Goal: Task Accomplishment & Management: Manage account settings

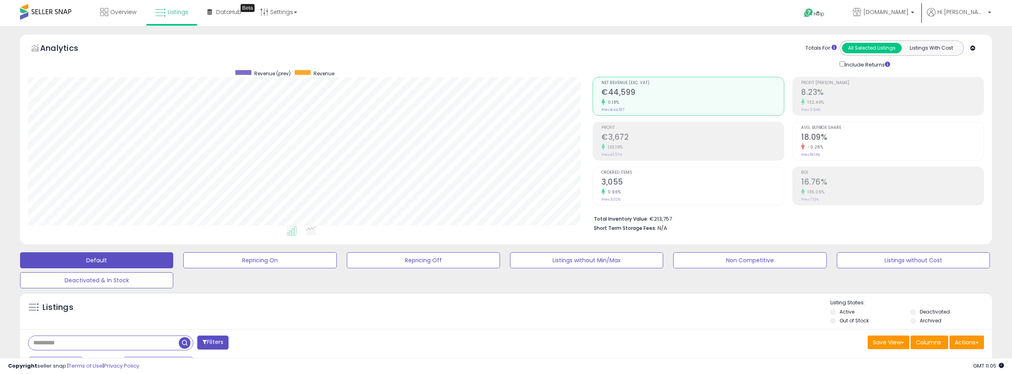
select select "**"
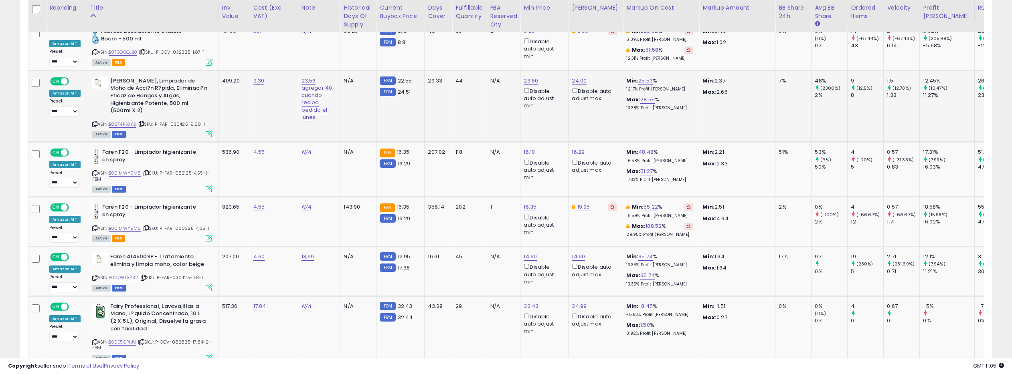
scroll to position [400, 0]
click at [120, 121] on link "B0874P3XY2" at bounding box center [123, 124] width 28 height 7
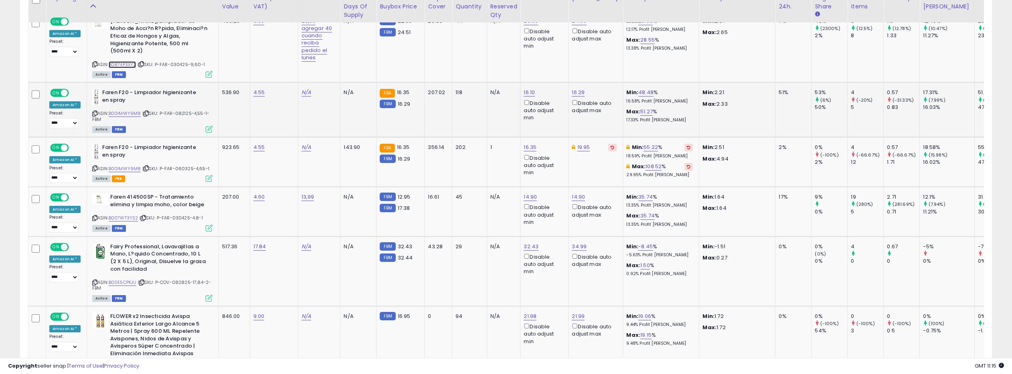
scroll to position [460, 0]
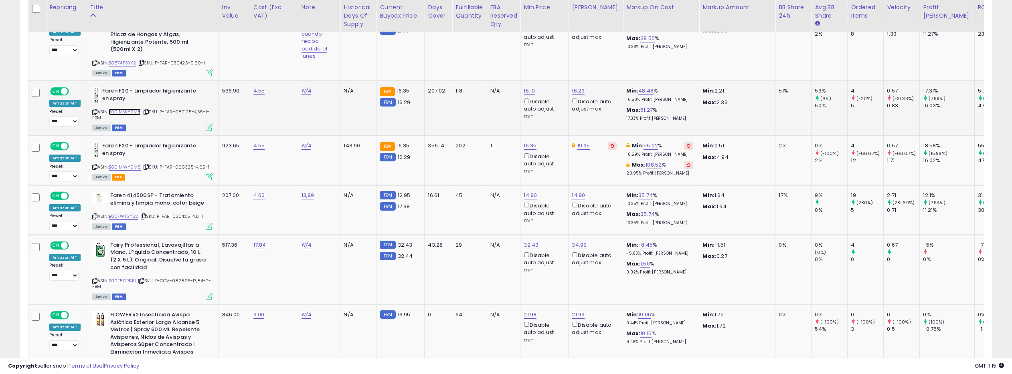
click at [126, 111] on link "B00IMWY9M8" at bounding box center [125, 112] width 32 height 7
click at [576, 88] on link "16.29" at bounding box center [578, 91] width 13 height 8
drag, startPoint x: 543, startPoint y: 61, endPoint x: 534, endPoint y: 62, distance: 8.5
click at [534, 62] on input "*****" at bounding box center [556, 64] width 71 height 14
type input "****"
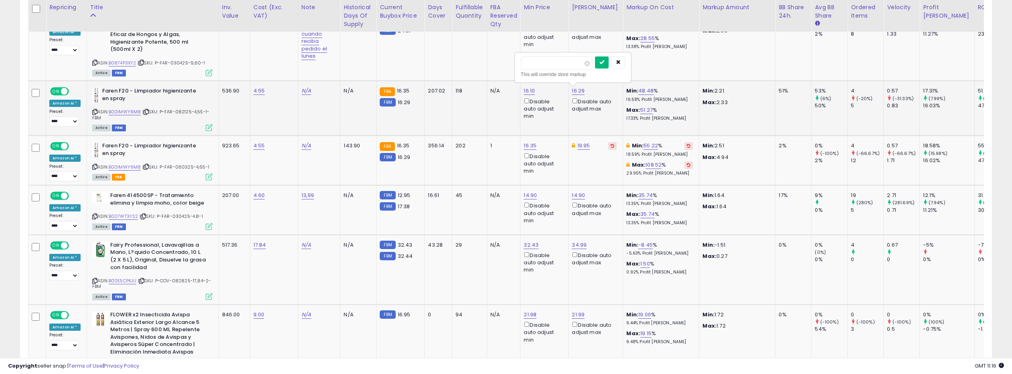
click at [604, 61] on icon "submit" at bounding box center [601, 62] width 5 height 5
click at [528, 92] on link "16.10" at bounding box center [528, 91] width 11 height 8
type input "**"
click at [555, 63] on icon "submit" at bounding box center [552, 62] width 5 height 5
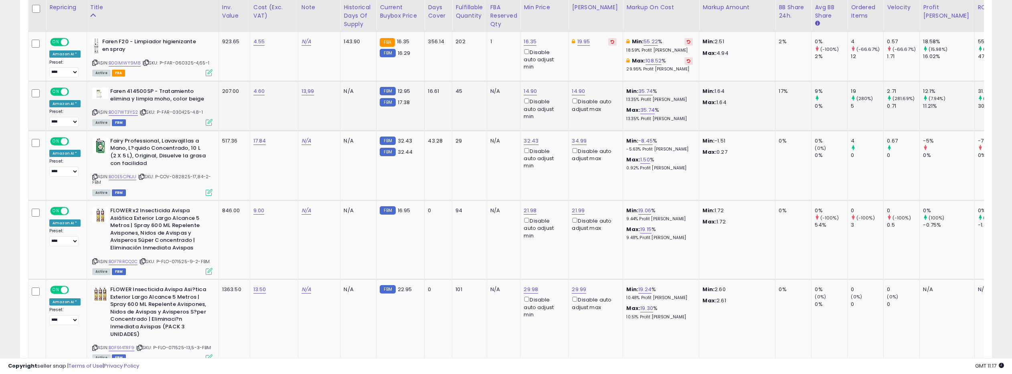
scroll to position [572, 0]
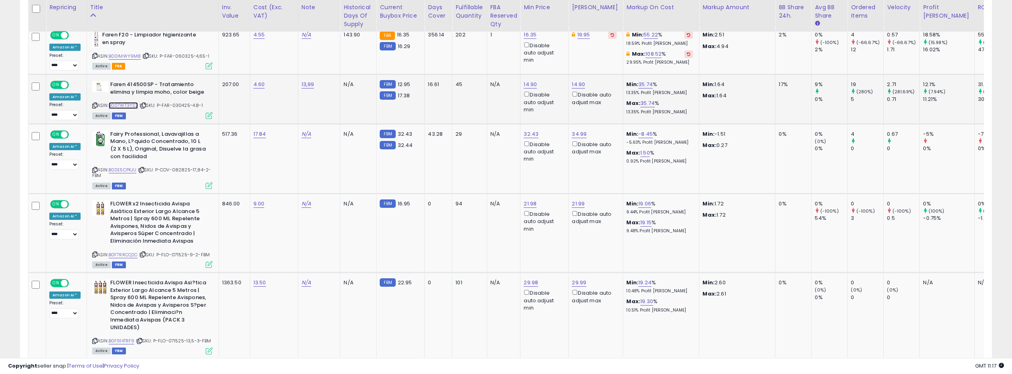
click at [125, 105] on link "B007WT3YS2" at bounding box center [124, 105] width 30 height 7
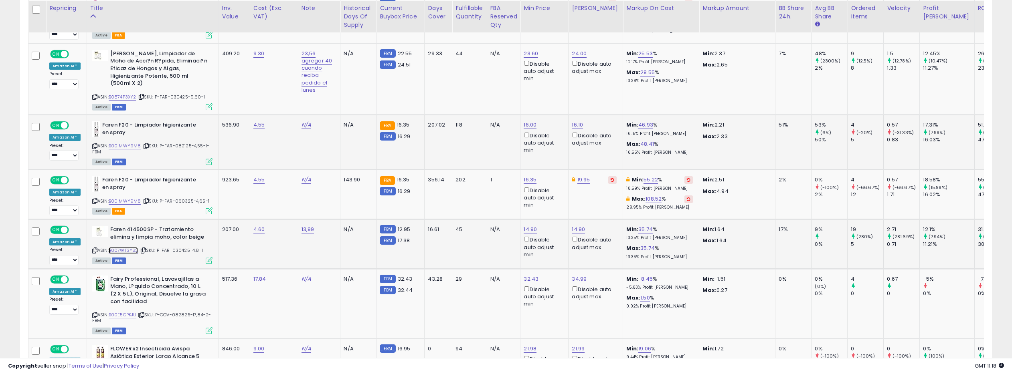
scroll to position [426, 0]
click at [120, 97] on link "B0874P3XY2" at bounding box center [123, 97] width 28 height 7
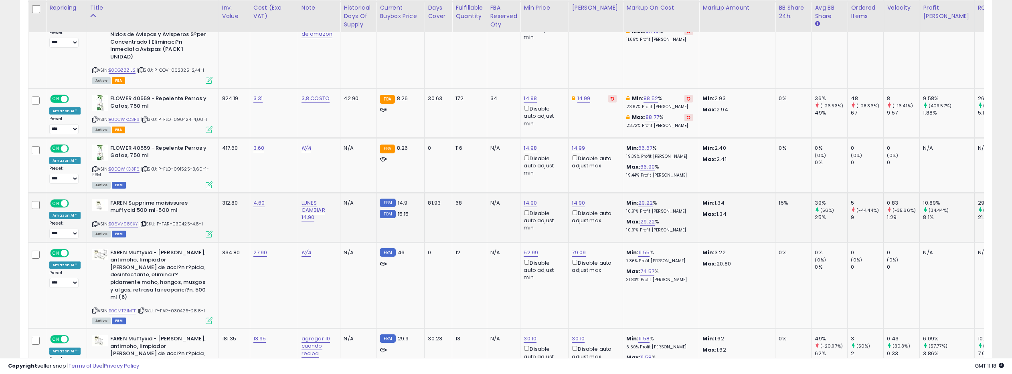
scroll to position [1016, 0]
click at [127, 220] on link "B06VV98SXY" at bounding box center [124, 223] width 30 height 7
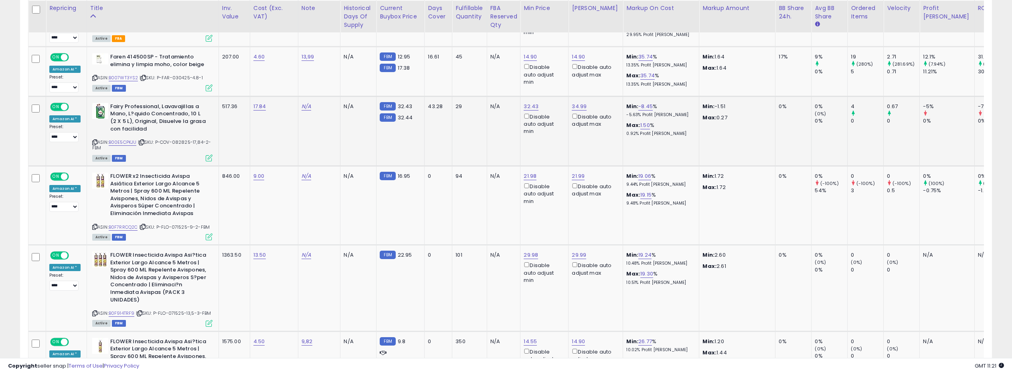
scroll to position [601, 0]
click at [129, 139] on link "B00E5CPKJU" at bounding box center [123, 140] width 28 height 7
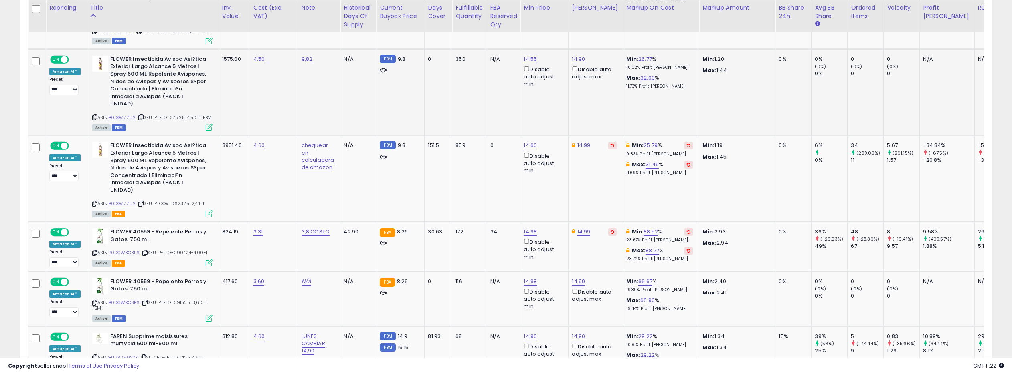
scroll to position [882, 0]
click at [93, 201] on icon at bounding box center [94, 203] width 5 height 4
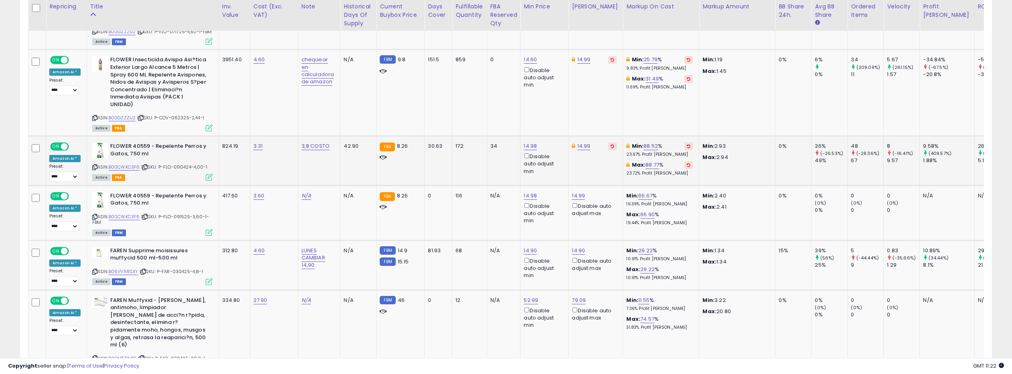
scroll to position [968, 0]
click at [92, 164] on icon at bounding box center [94, 166] width 5 height 4
click at [126, 163] on link "B00CWKC3F6" at bounding box center [124, 166] width 31 height 7
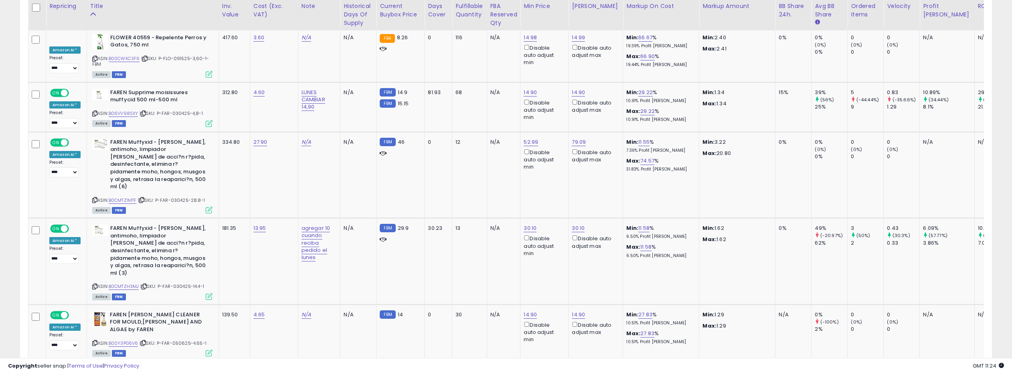
scroll to position [1126, 0]
click at [123, 110] on link "B06VV98SXY" at bounding box center [124, 113] width 30 height 7
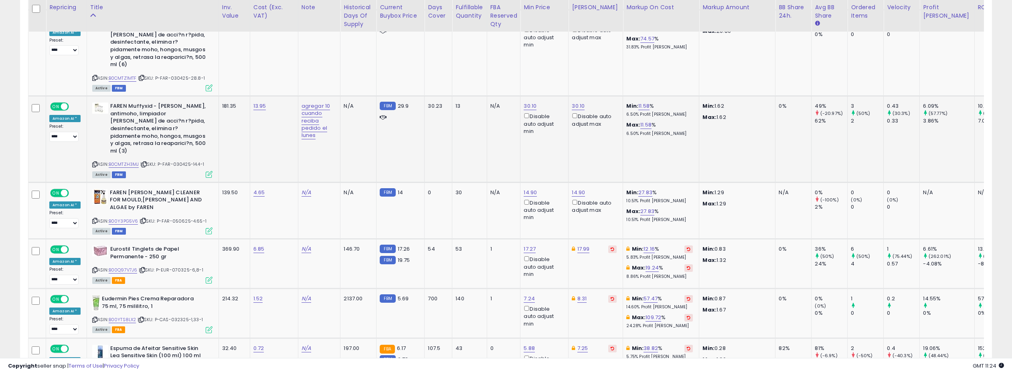
scroll to position [1249, 0]
click at [123, 160] on link "B0CMTZH3MJ" at bounding box center [124, 163] width 30 height 7
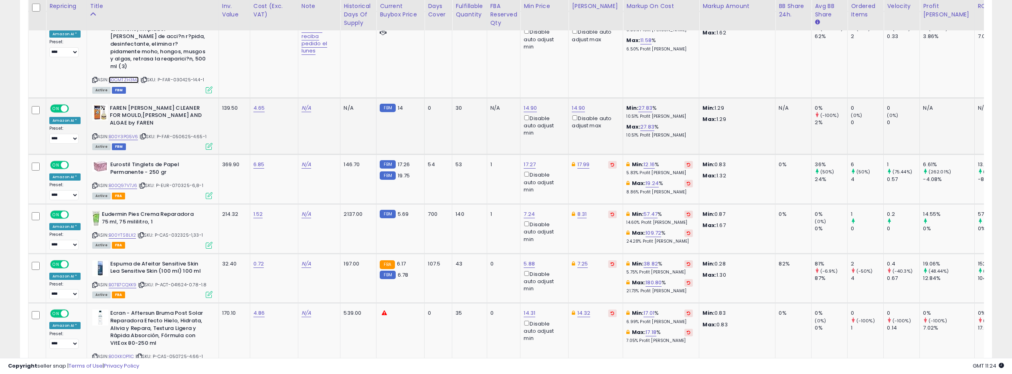
scroll to position [1333, 0]
click at [131, 133] on link "B00Y3PG5V6" at bounding box center [124, 136] width 30 height 7
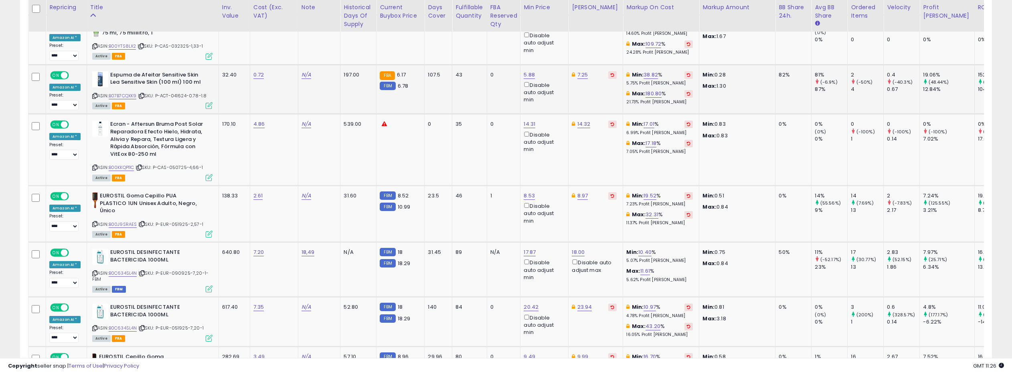
scroll to position [1525, 0]
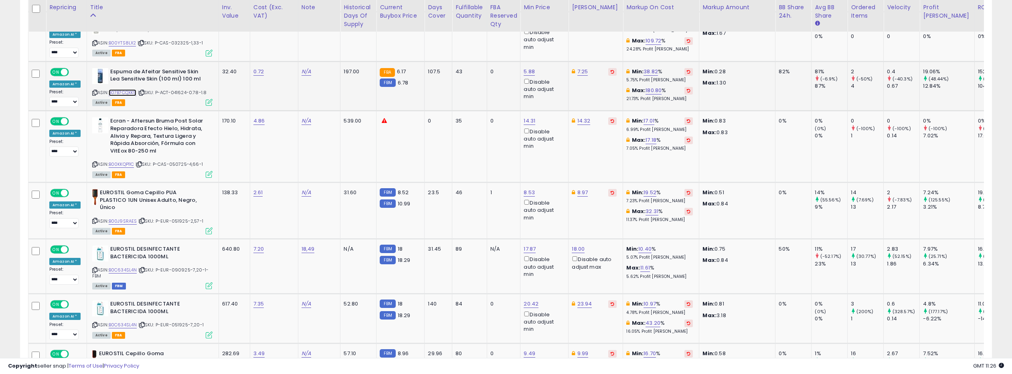
click at [129, 89] on link "B07B7CQXK9" at bounding box center [123, 92] width 28 height 7
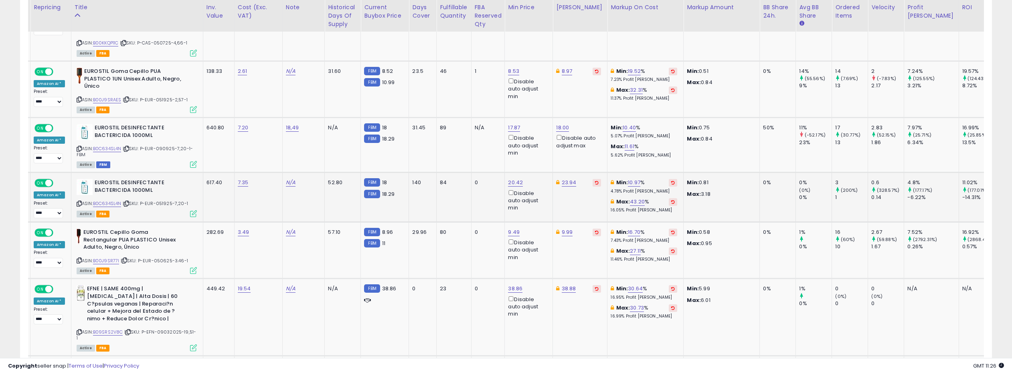
scroll to position [0, 0]
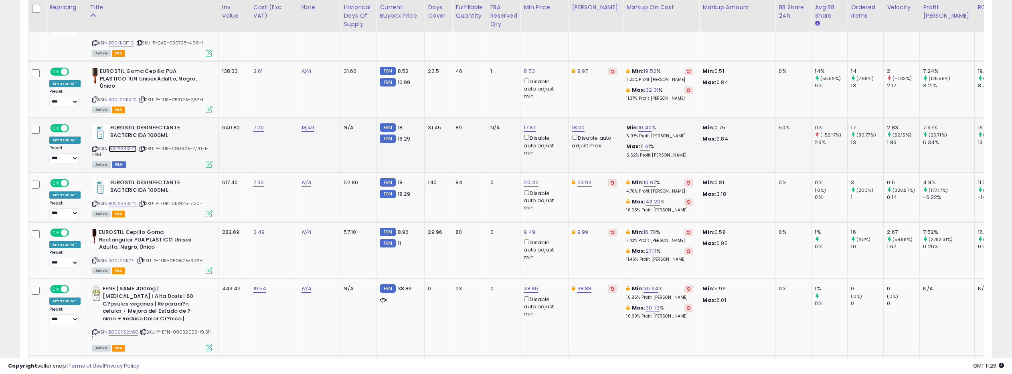
click at [127, 145] on link "B0C634SL4N" at bounding box center [123, 148] width 28 height 7
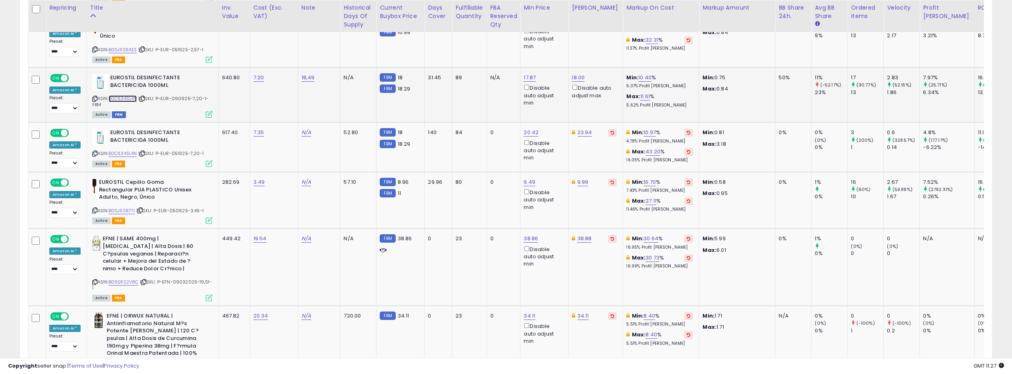
scroll to position [1697, 0]
click at [125, 150] on link "B0C634SL4N" at bounding box center [123, 153] width 28 height 7
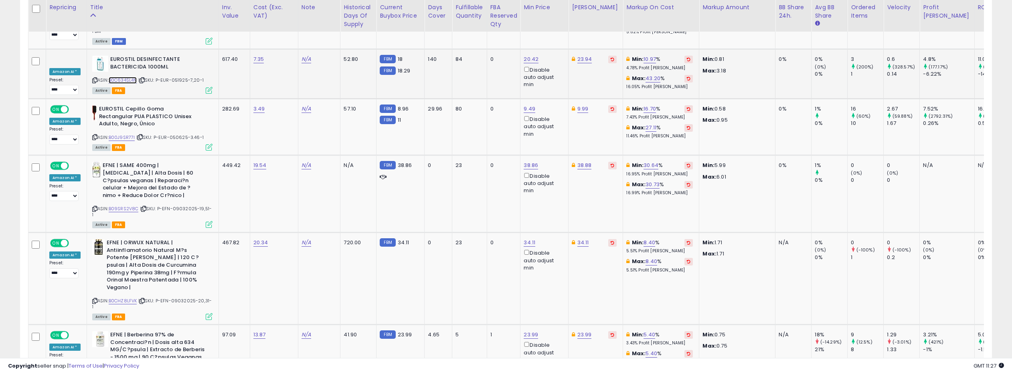
scroll to position [1779, 0]
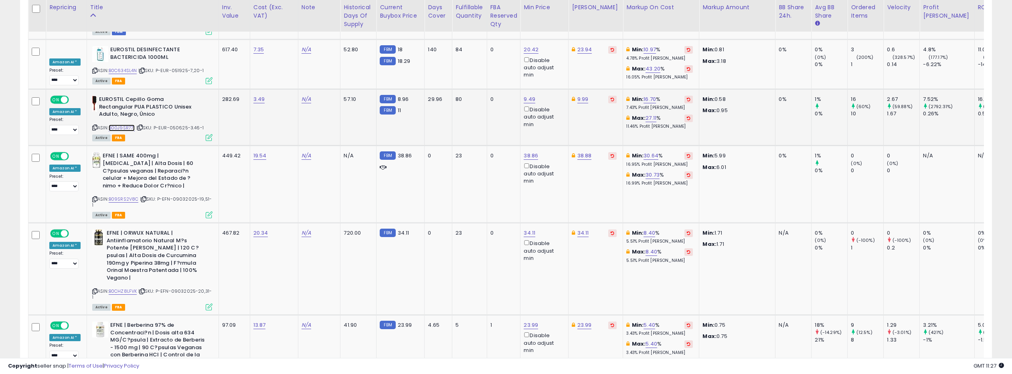
click at [128, 125] on link "B00J9SR77I" at bounding box center [122, 128] width 26 height 7
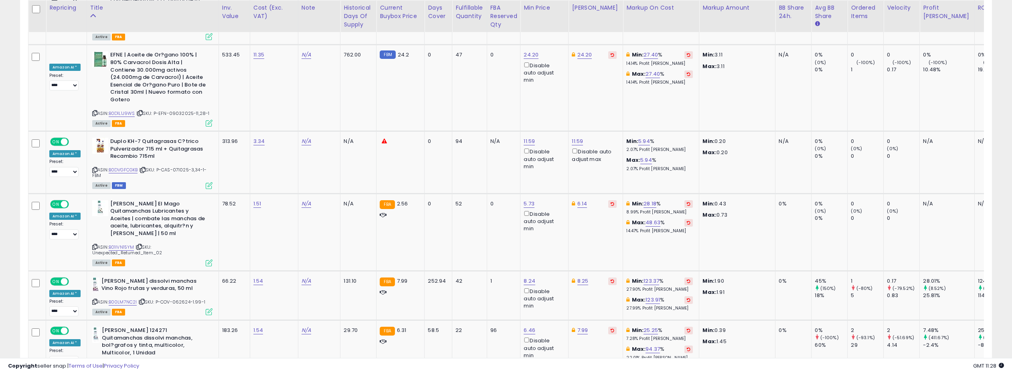
scroll to position [2135, 0]
click at [130, 166] on link "B0DVGFCGKB" at bounding box center [123, 169] width 29 height 7
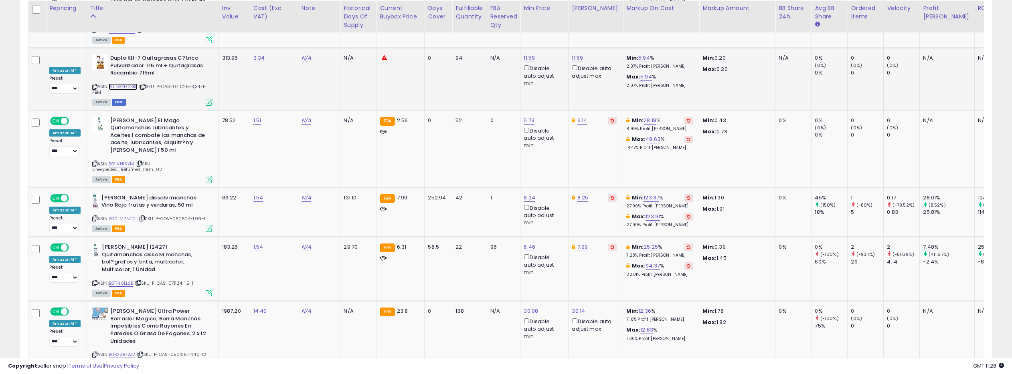
scroll to position [2220, 0]
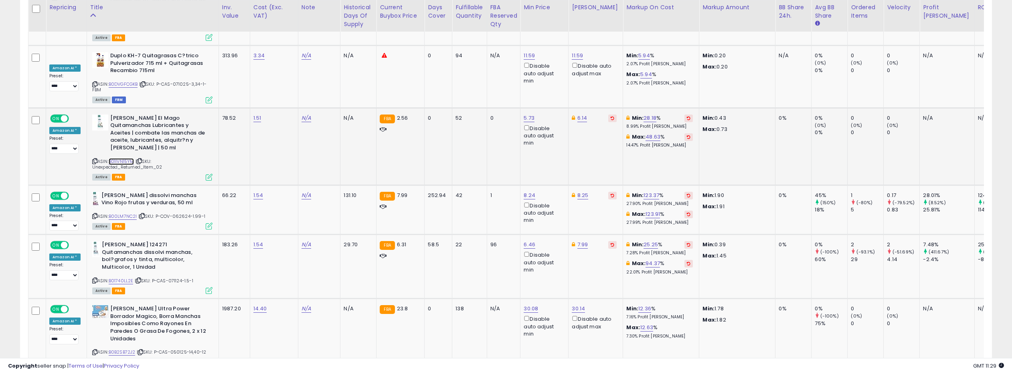
click at [125, 158] on link "B01IVN15YM" at bounding box center [122, 161] width 26 height 7
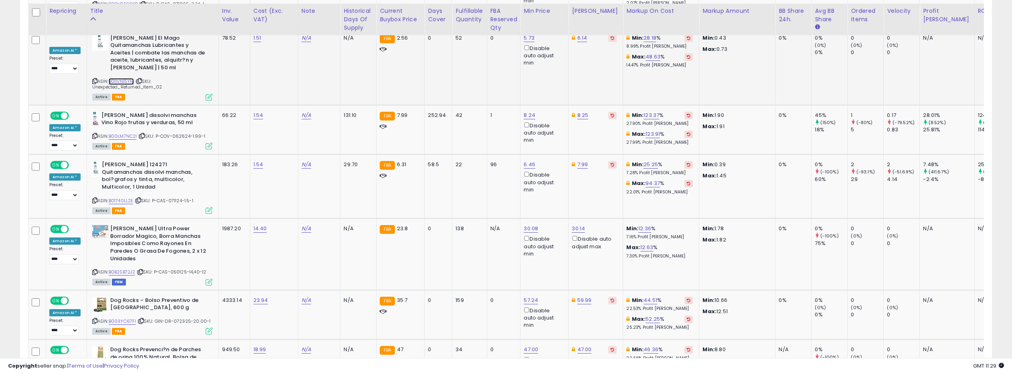
scroll to position [2304, 0]
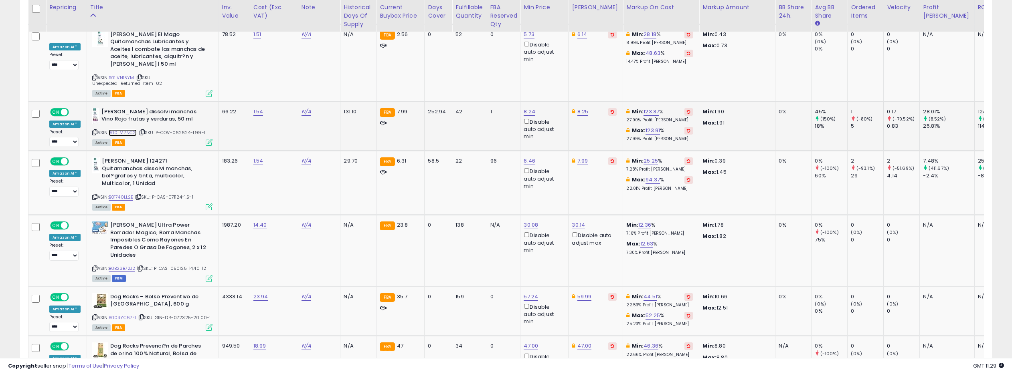
click at [126, 129] on link "B00LM7NC2I" at bounding box center [123, 132] width 28 height 7
click at [526, 108] on link "8.24" at bounding box center [529, 112] width 12 height 8
drag, startPoint x: 492, startPoint y: 22, endPoint x: 470, endPoint y: 21, distance: 22.0
click at [470, 21] on div "**** This will override store markup" at bounding box center [523, 24] width 115 height 29
type input "****"
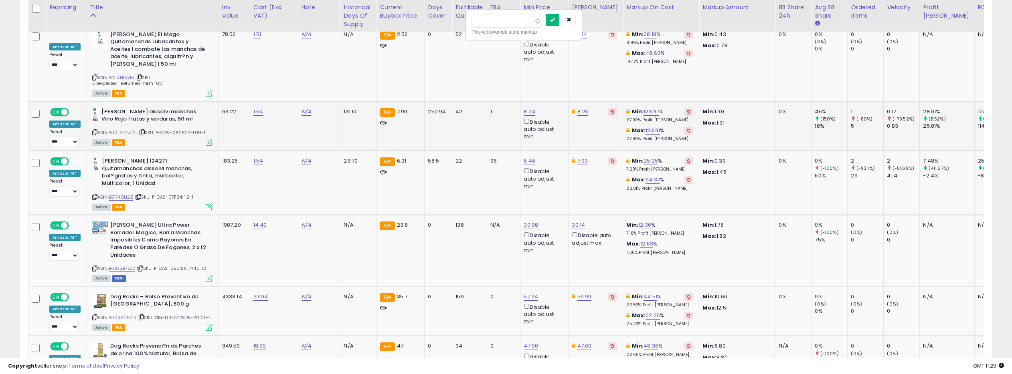
click at [555, 21] on icon "submit" at bounding box center [552, 19] width 5 height 5
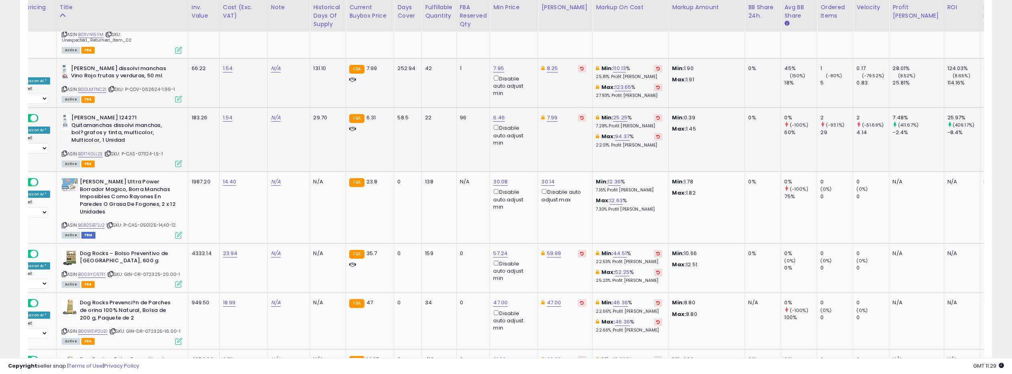
scroll to position [0, 0]
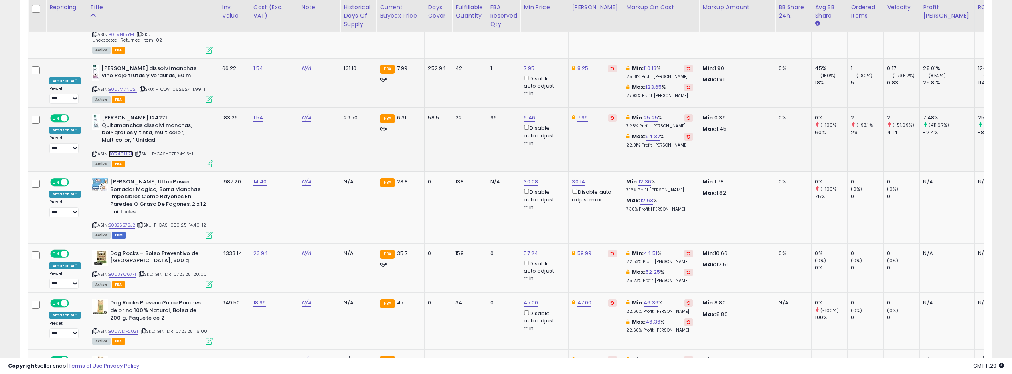
click at [129, 151] on link "B01740LL2E" at bounding box center [121, 154] width 25 height 7
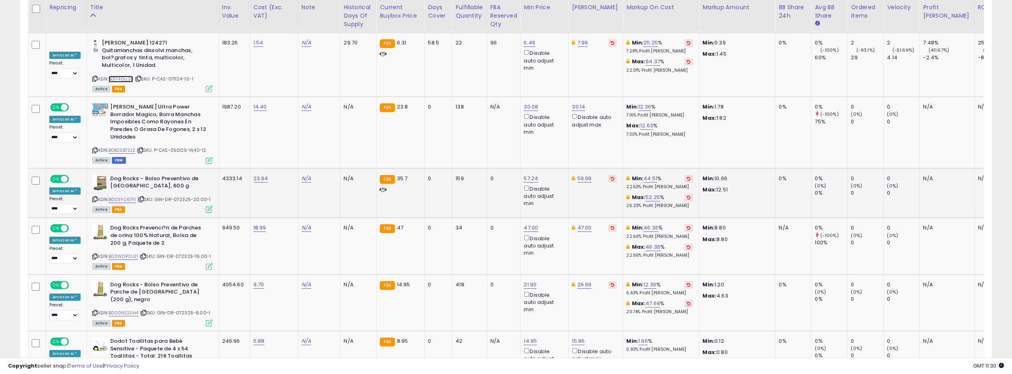
scroll to position [2423, 0]
click at [126, 147] on link "B0B2SB72J2" at bounding box center [122, 150] width 27 height 7
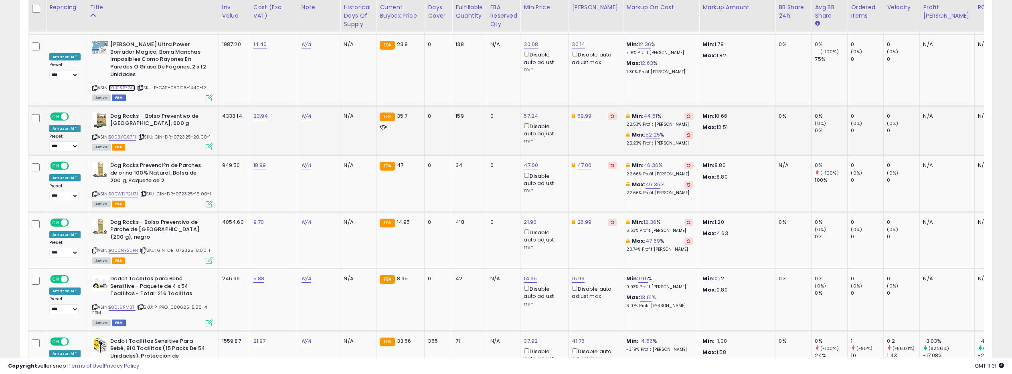
scroll to position [2487, 0]
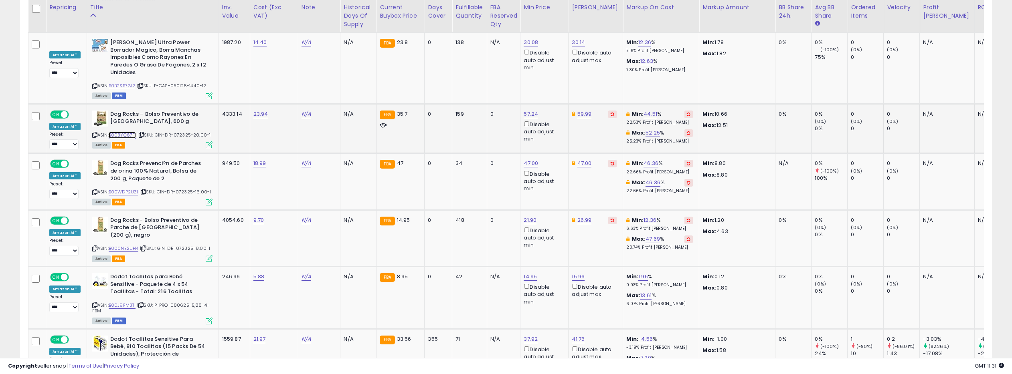
click at [125, 132] on link "B003YC67FI" at bounding box center [123, 135] width 28 height 7
click at [128, 189] on link "B00WDP2UZI" at bounding box center [124, 192] width 30 height 7
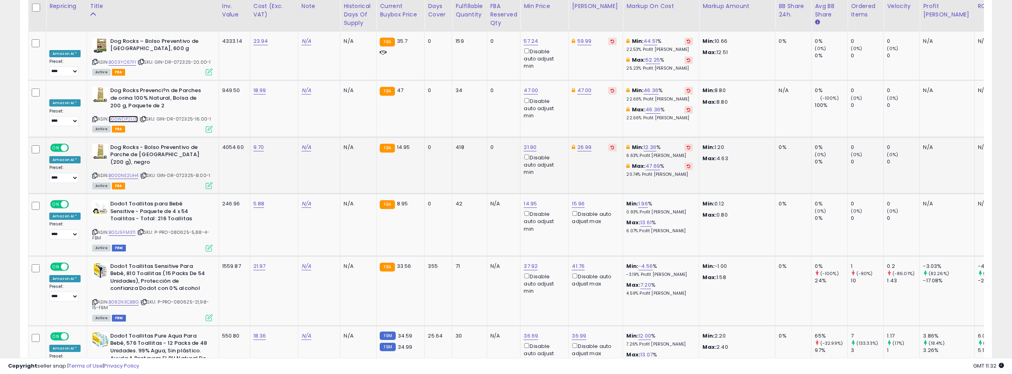
scroll to position [2561, 0]
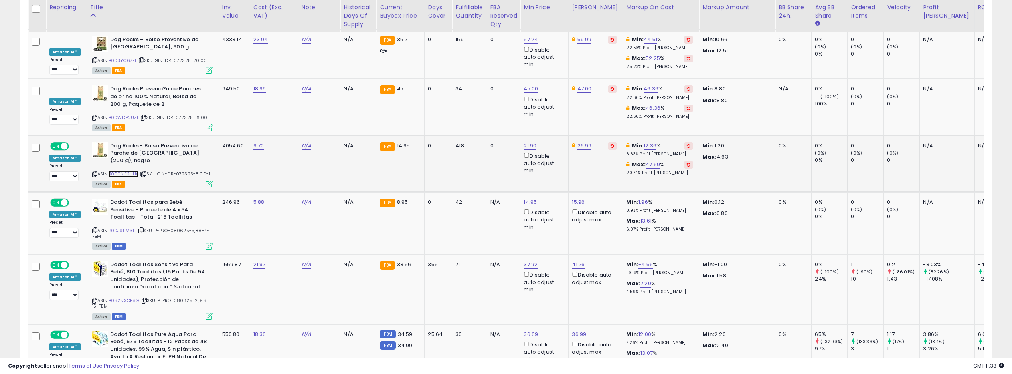
click at [129, 171] on link "B000NE2UH4" at bounding box center [124, 174] width 30 height 7
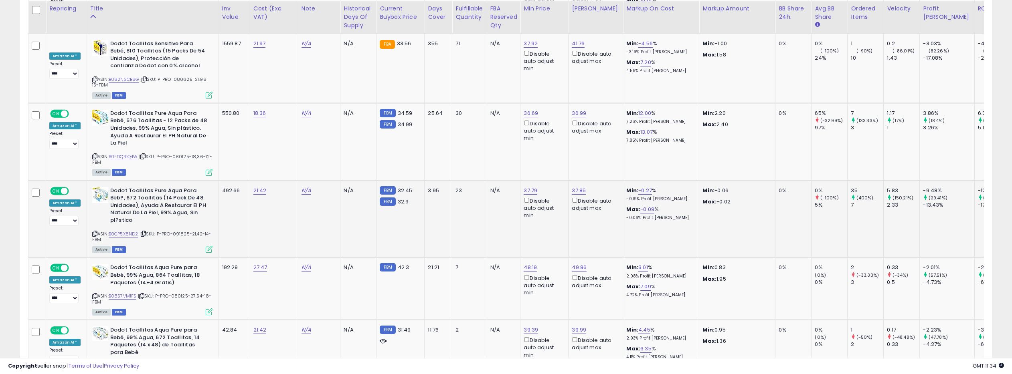
scroll to position [2784, 0]
click at [129, 229] on link "B0CP5X8ND2" at bounding box center [124, 232] width 30 height 7
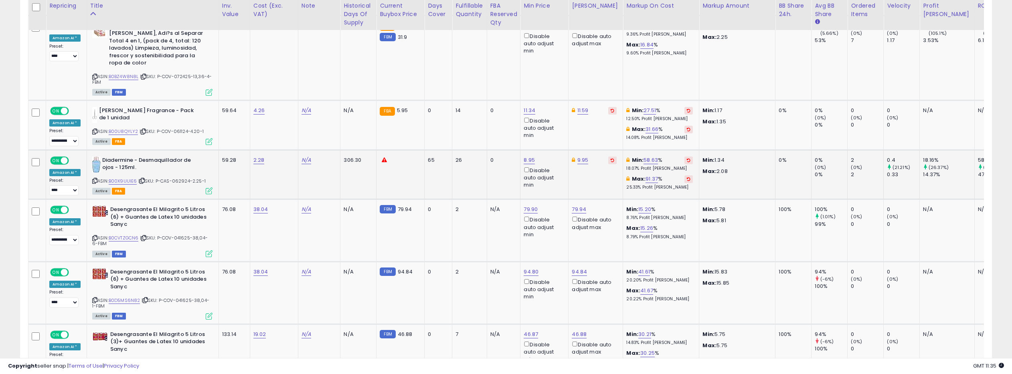
scroll to position [3295, 0]
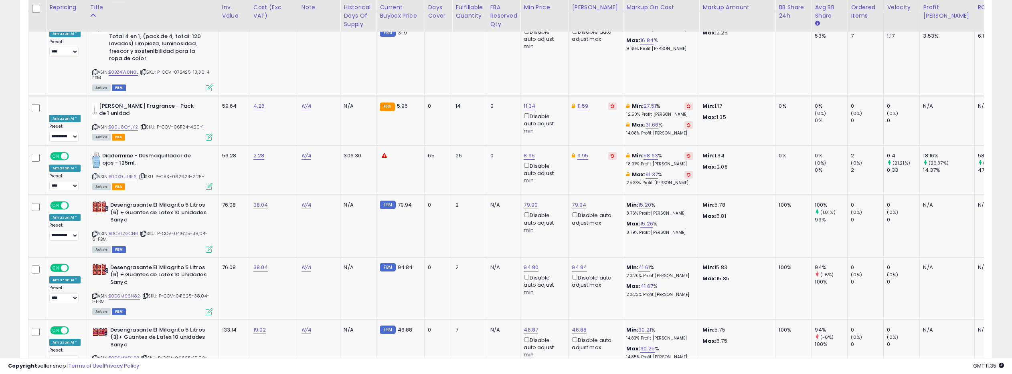
drag, startPoint x: 933, startPoint y: 322, endPoint x: 550, endPoint y: 139, distance: 424.3
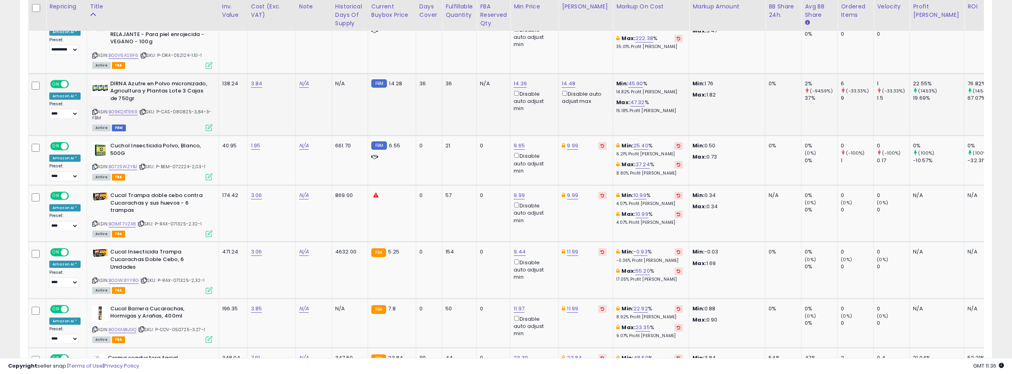
scroll to position [498, 0]
click at [129, 108] on link "B09KQ4T969" at bounding box center [123, 111] width 29 height 7
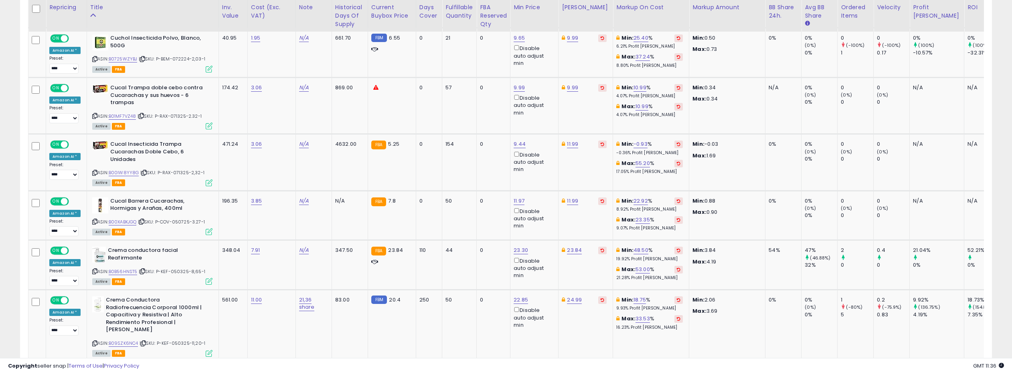
scroll to position [609, 0]
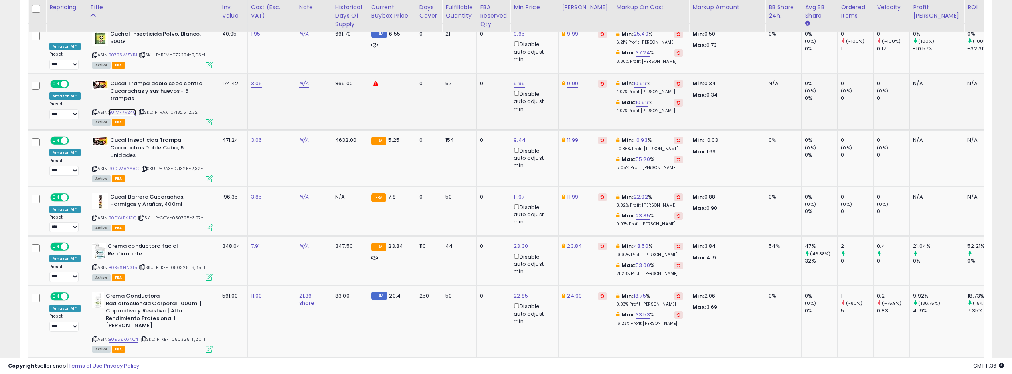
click at [128, 109] on link "B01MF7VZ48" at bounding box center [123, 112] width 28 height 7
click at [92, 110] on icon at bounding box center [94, 112] width 5 height 4
click at [123, 109] on link "B01MF7VZ48" at bounding box center [123, 112] width 28 height 7
click at [515, 80] on link "9.99" at bounding box center [518, 84] width 11 height 8
drag, startPoint x: 482, startPoint y: 50, endPoint x: 472, endPoint y: 50, distance: 10.4
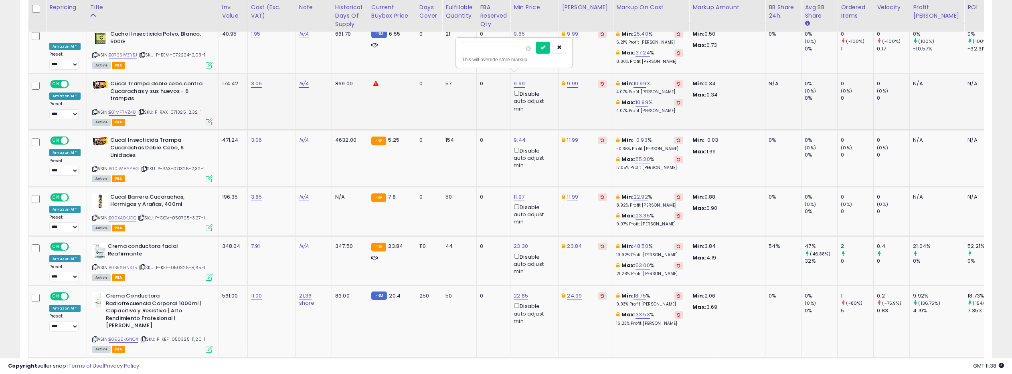
click at [472, 50] on input "****" at bounding box center [497, 49] width 71 height 14
type input "*"
click at [545, 47] on icon "submit" at bounding box center [542, 47] width 5 height 5
click at [567, 80] on link "9.99" at bounding box center [572, 84] width 11 height 8
drag, startPoint x: 534, startPoint y: 50, endPoint x: 527, endPoint y: 50, distance: 7.6
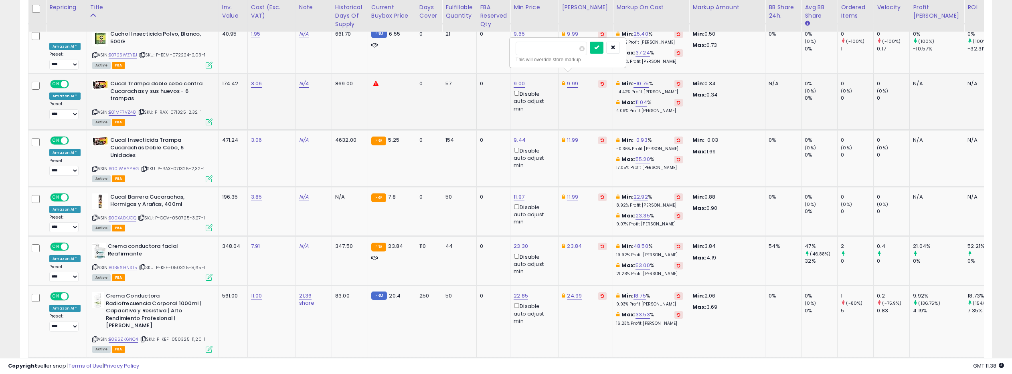
click at [527, 50] on input "****" at bounding box center [550, 49] width 71 height 14
type input "****"
drag, startPoint x: 600, startPoint y: 46, endPoint x: 572, endPoint y: 53, distance: 28.4
click at [599, 46] on icon "submit" at bounding box center [596, 47] width 5 height 5
click at [304, 80] on link "N/A" at bounding box center [304, 84] width 10 height 8
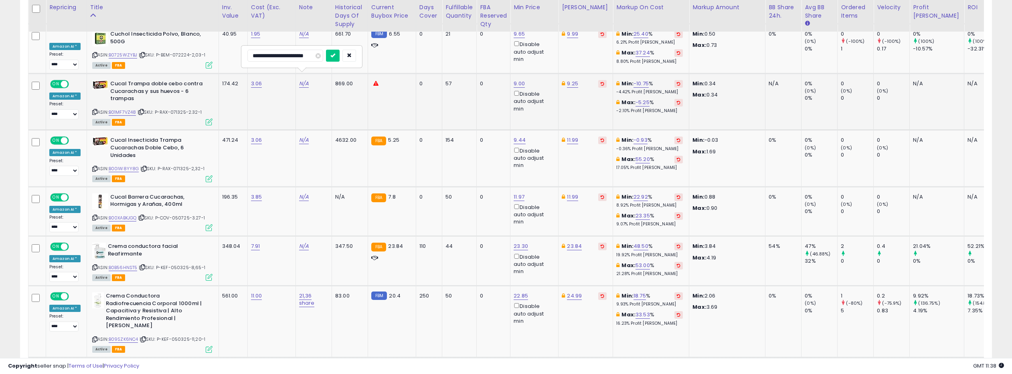
scroll to position [0, 11]
type input "**********"
click at [329, 55] on button "submit" at bounding box center [333, 56] width 14 height 12
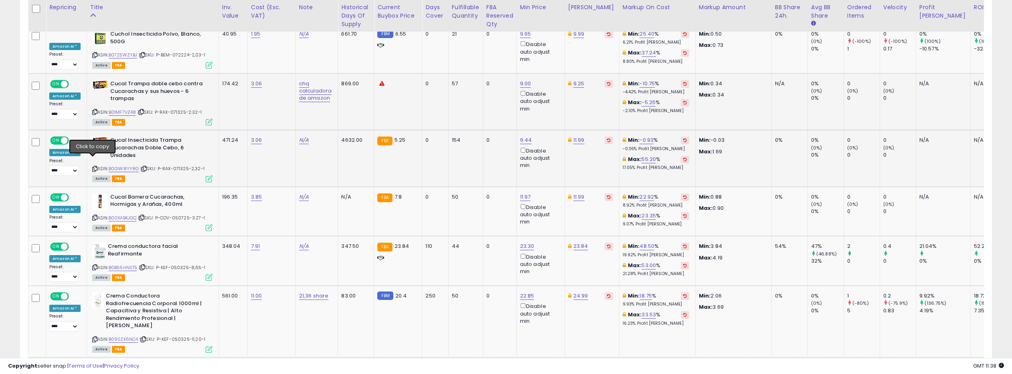
click at [92, 167] on icon at bounding box center [94, 169] width 5 height 4
click at [127, 166] on link "B00IW8YY8G" at bounding box center [124, 169] width 30 height 7
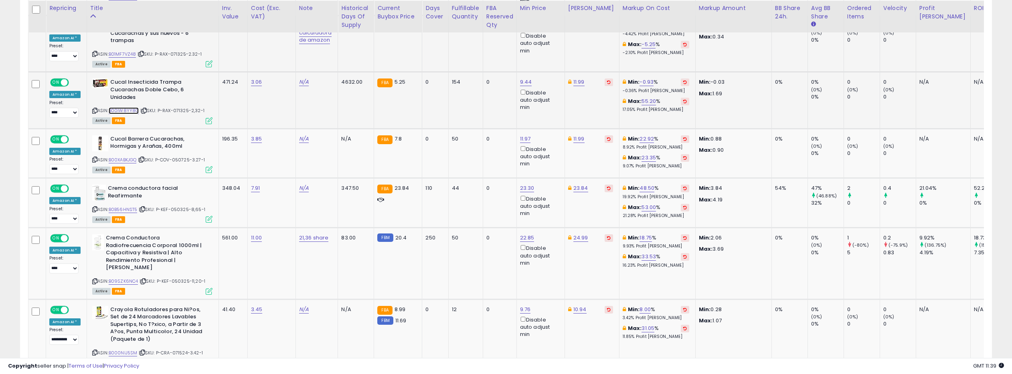
scroll to position [669, 0]
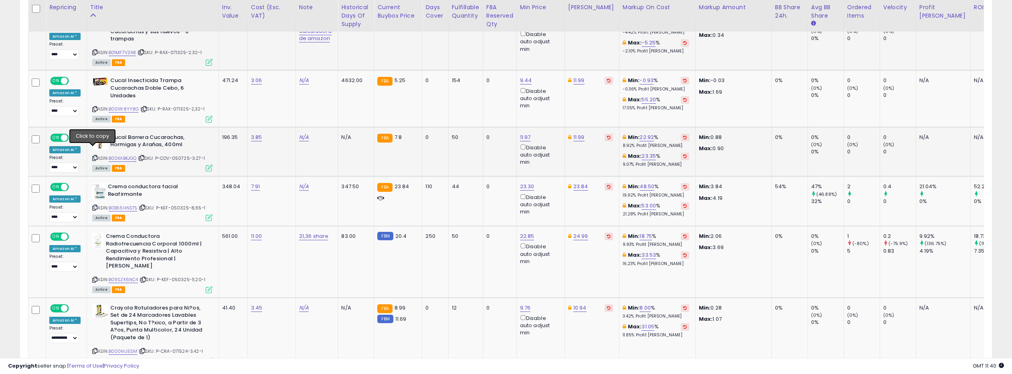
drag, startPoint x: 93, startPoint y: 150, endPoint x: 98, endPoint y: 145, distance: 7.9
click at [93, 156] on icon at bounding box center [94, 158] width 5 height 4
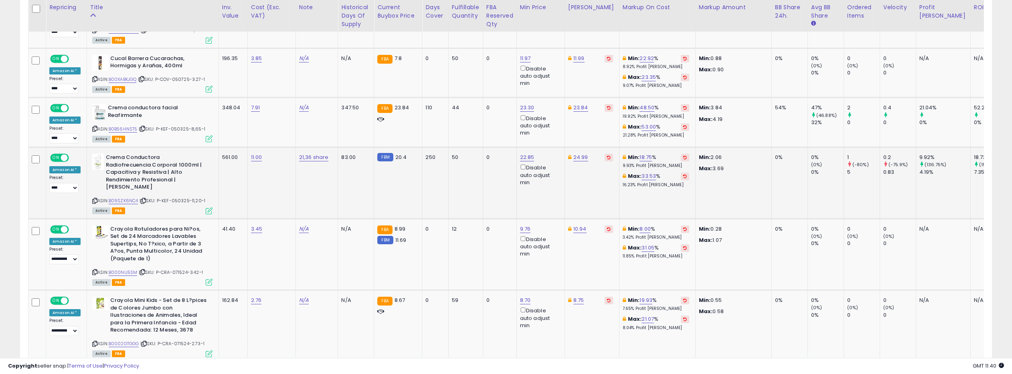
scroll to position [749, 0]
click at [125, 125] on link "B0B56HNST5" at bounding box center [123, 128] width 29 height 7
click at [92, 198] on icon at bounding box center [94, 200] width 5 height 4
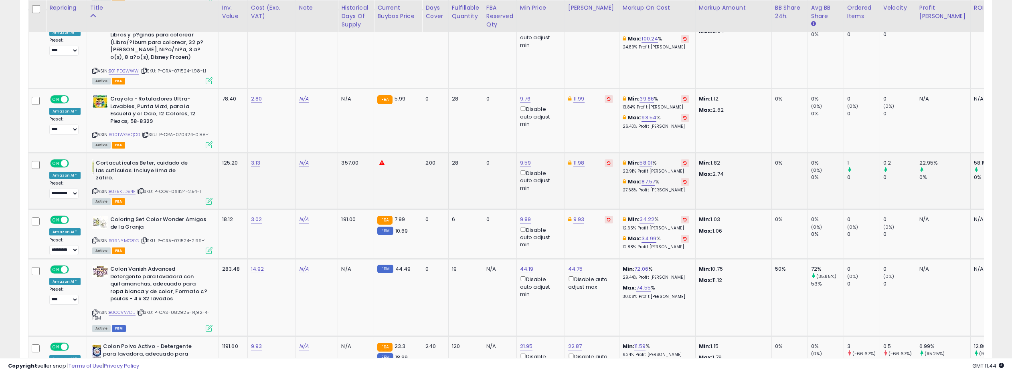
scroll to position [1173, 0]
click at [116, 187] on link "B075KLD84F" at bounding box center [122, 190] width 27 height 7
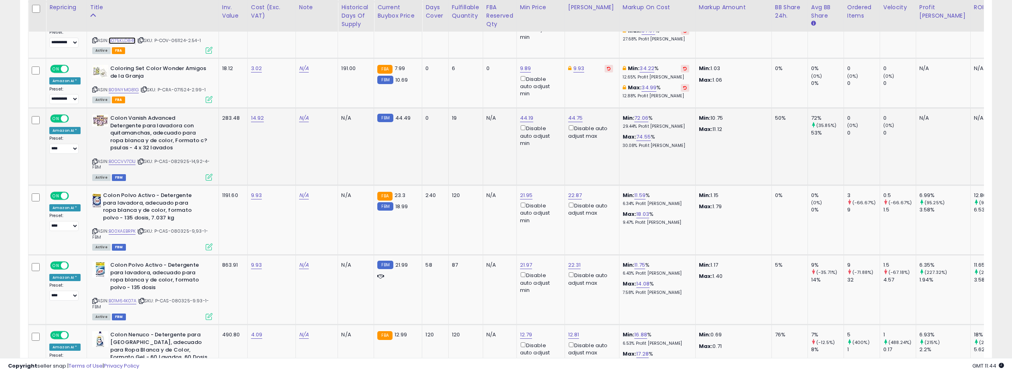
scroll to position [1323, 0]
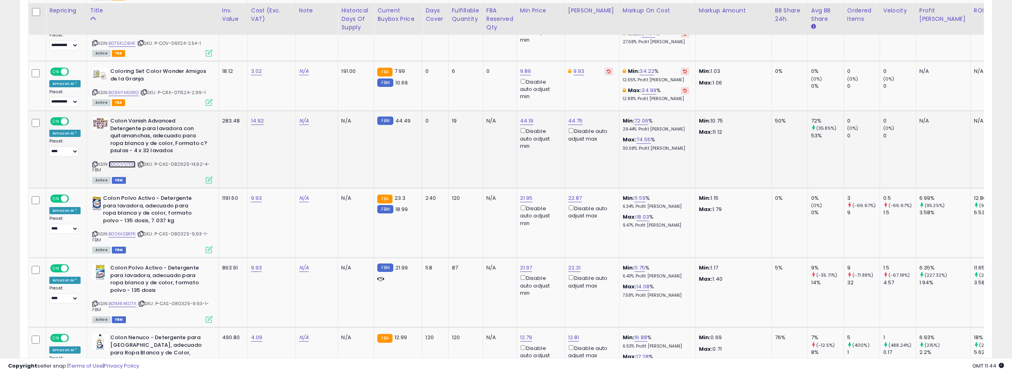
click at [119, 146] on div "ASIN: B0CCVV7D1J | SKU: P-CAS-082925-14,92-4-FBM Active FBM" at bounding box center [152, 149] width 120 height 65
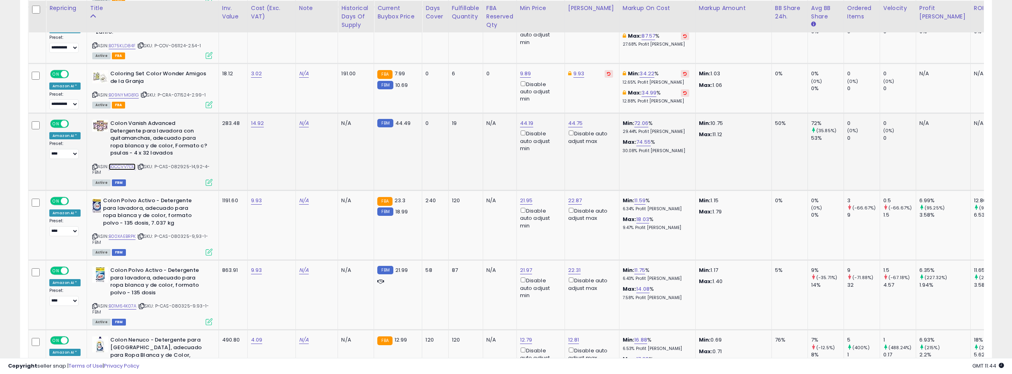
scroll to position [1318, 0]
click at [125, 163] on link "B0CCVV7D1J" at bounding box center [122, 166] width 27 height 7
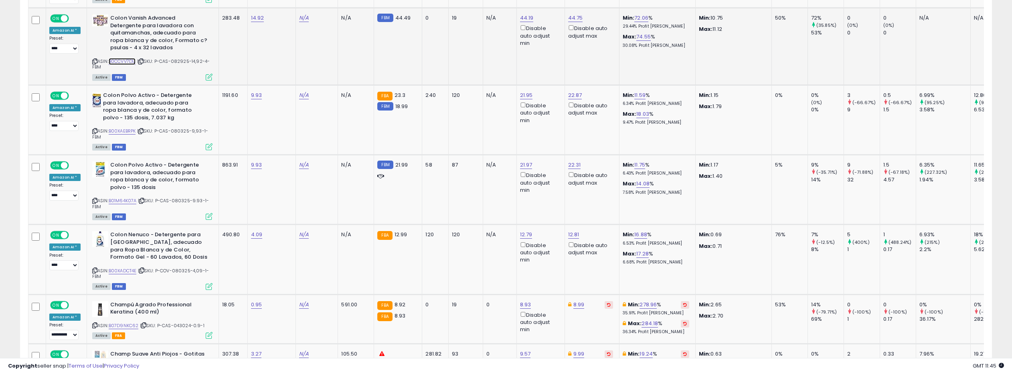
scroll to position [1433, 0]
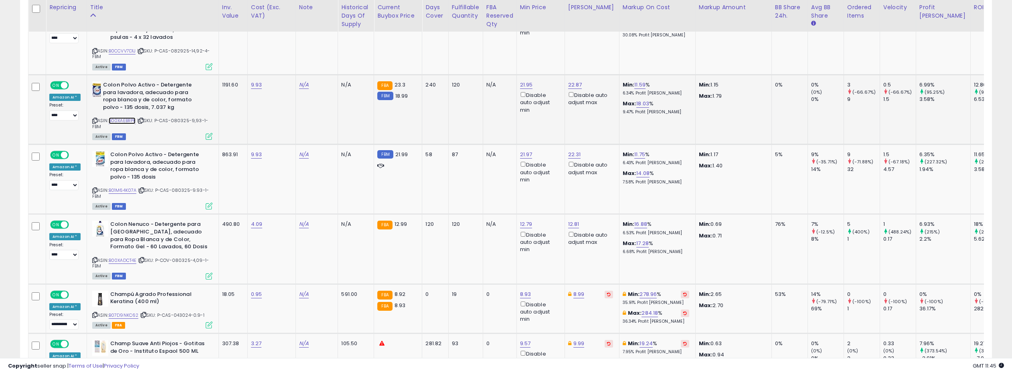
click at [129, 117] on link "B00XAEBRPK" at bounding box center [122, 120] width 27 height 7
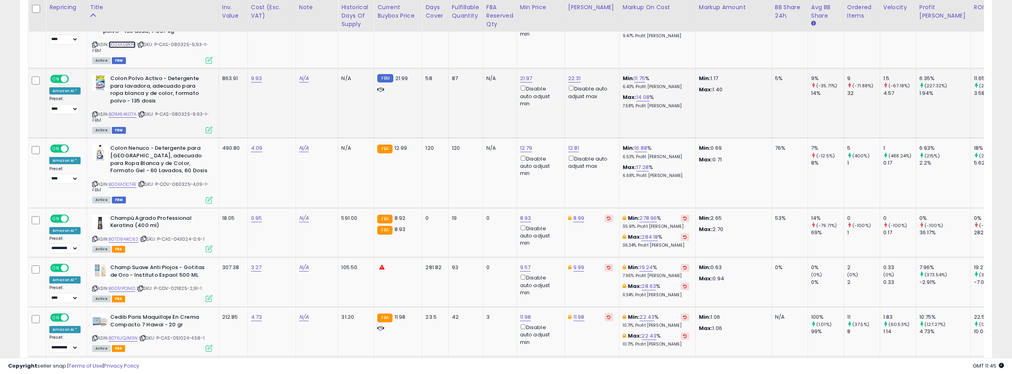
scroll to position [1510, 0]
click at [127, 111] on link "B01M64K07A" at bounding box center [123, 114] width 28 height 7
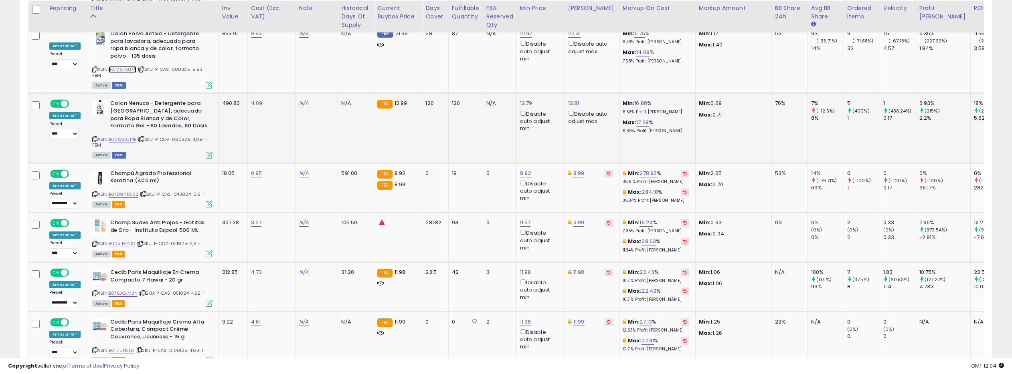
scroll to position [1555, 0]
click at [130, 135] on link "B00XADCT4E" at bounding box center [123, 138] width 28 height 7
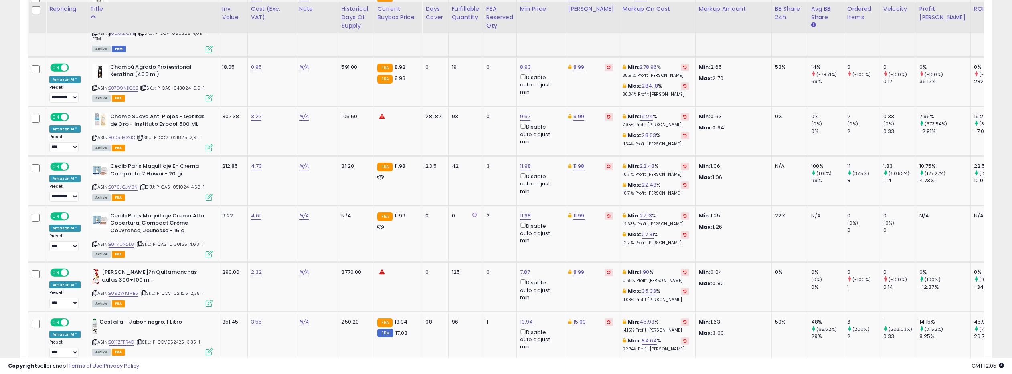
scroll to position [1662, 0]
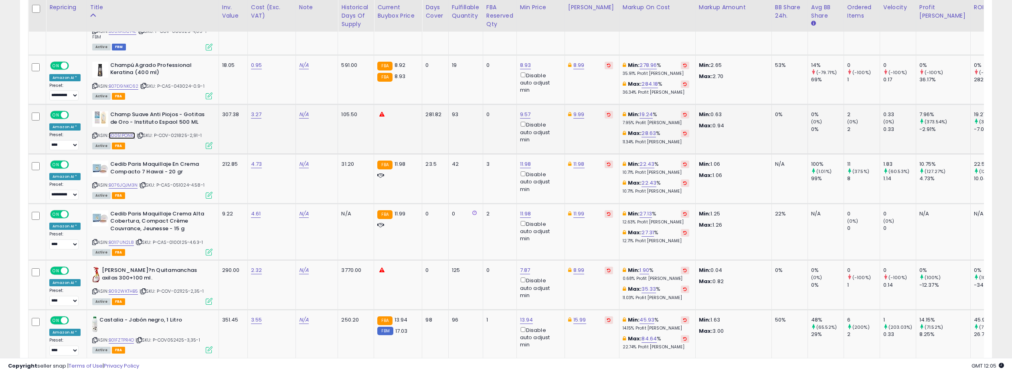
click at [122, 132] on link "B0051PONIO" at bounding box center [122, 135] width 27 height 7
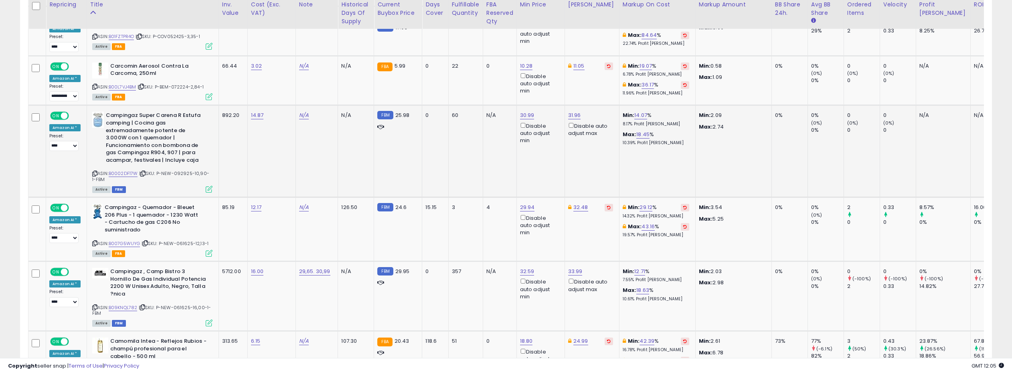
scroll to position [1967, 0]
click at [129, 170] on link "B0002DF17W" at bounding box center [123, 173] width 29 height 7
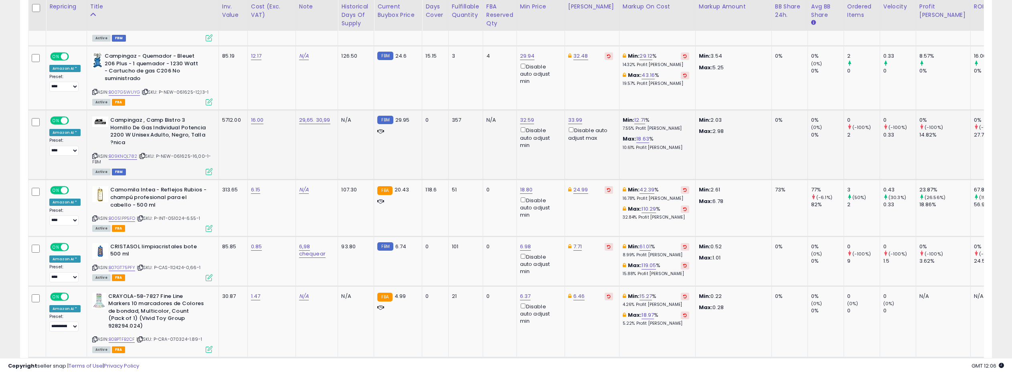
scroll to position [2118, 0]
click at [125, 153] on link "B09KNQL782" at bounding box center [123, 156] width 29 height 7
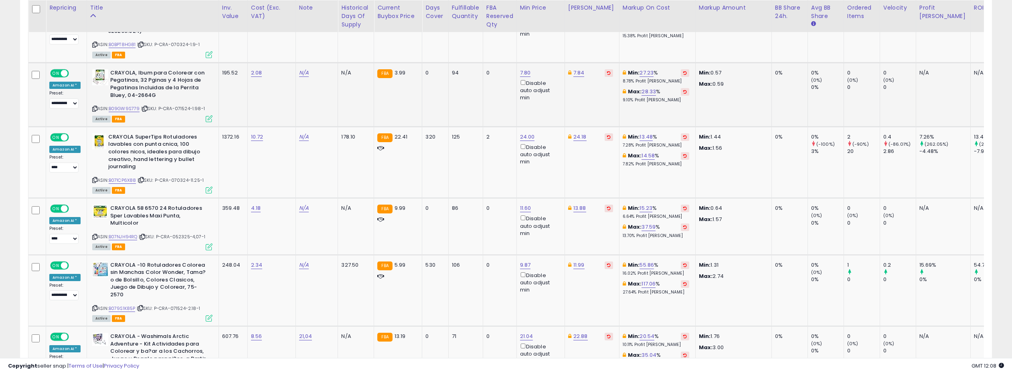
scroll to position [2477, 0]
click at [124, 177] on link "B071CP6X88" at bounding box center [123, 180] width 28 height 7
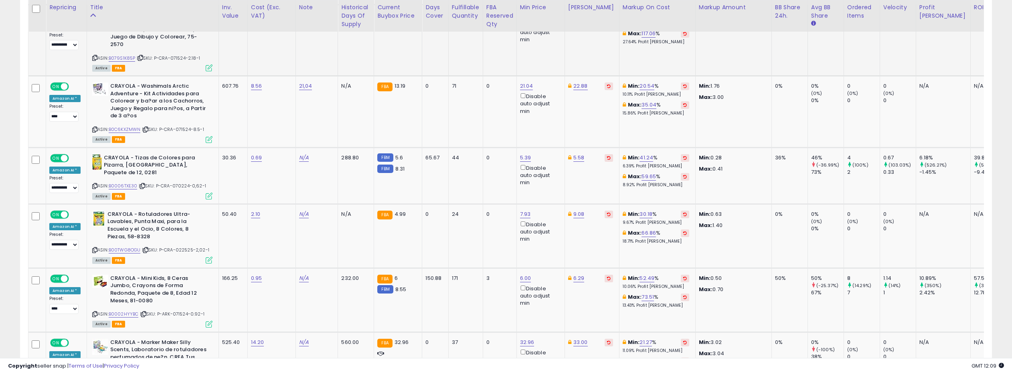
scroll to position [2728, 0]
